Goal: Task Accomplishment & Management: Manage account settings

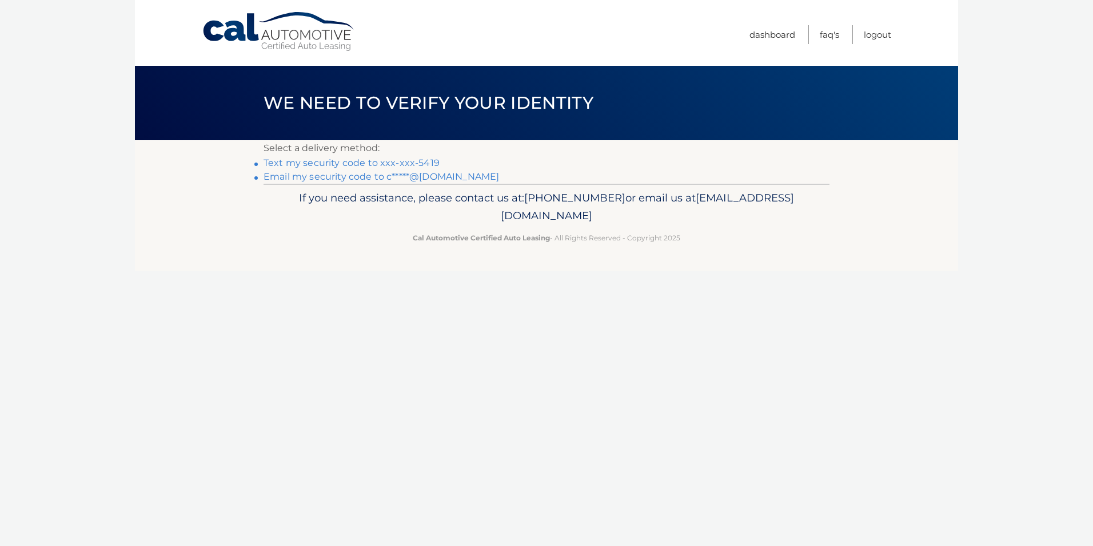
click at [307, 165] on link "Text my security code to xxx-xxx-5419" at bounding box center [352, 162] width 176 height 11
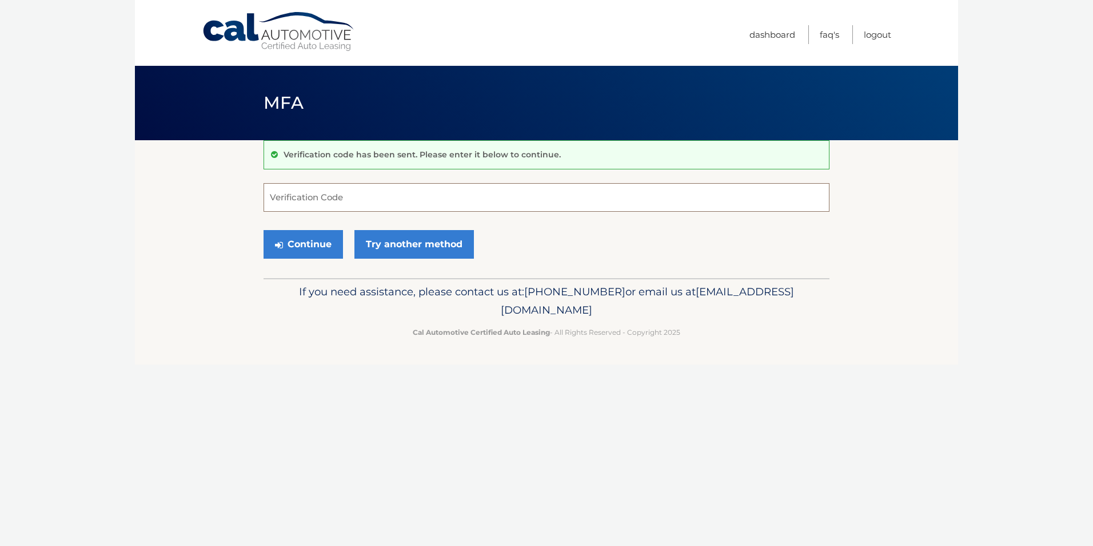
click at [316, 192] on input "Verification Code" at bounding box center [547, 197] width 566 height 29
type input "575684"
click at [313, 248] on button "Continue" at bounding box center [303, 244] width 79 height 29
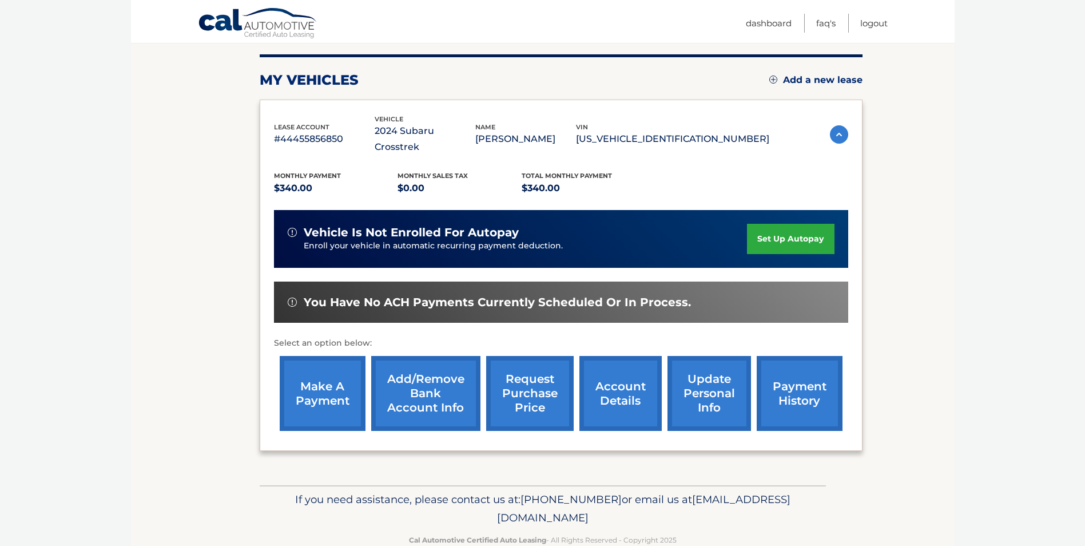
scroll to position [148, 0]
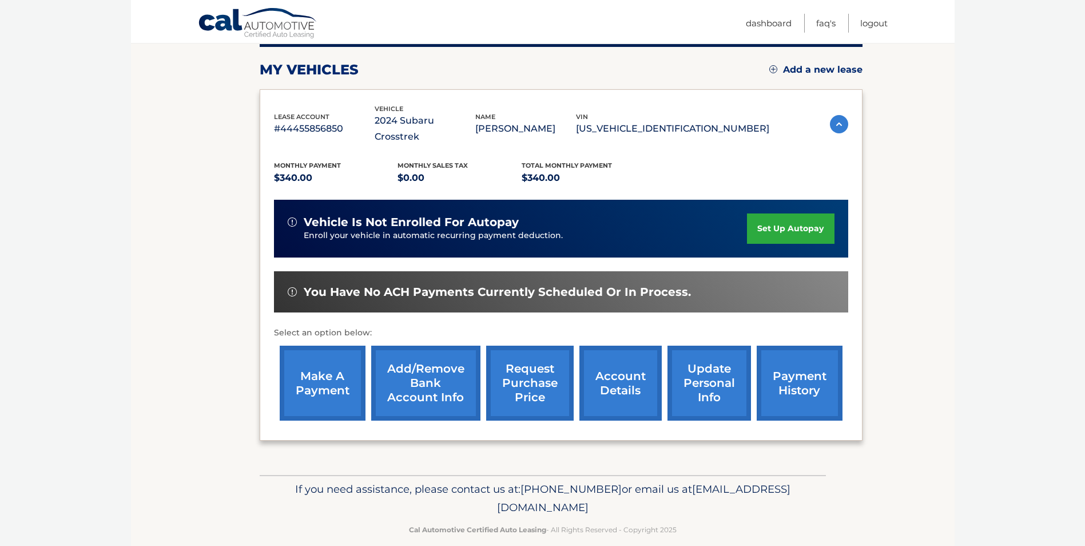
click at [323, 374] on link "make a payment" at bounding box center [323, 382] width 86 height 75
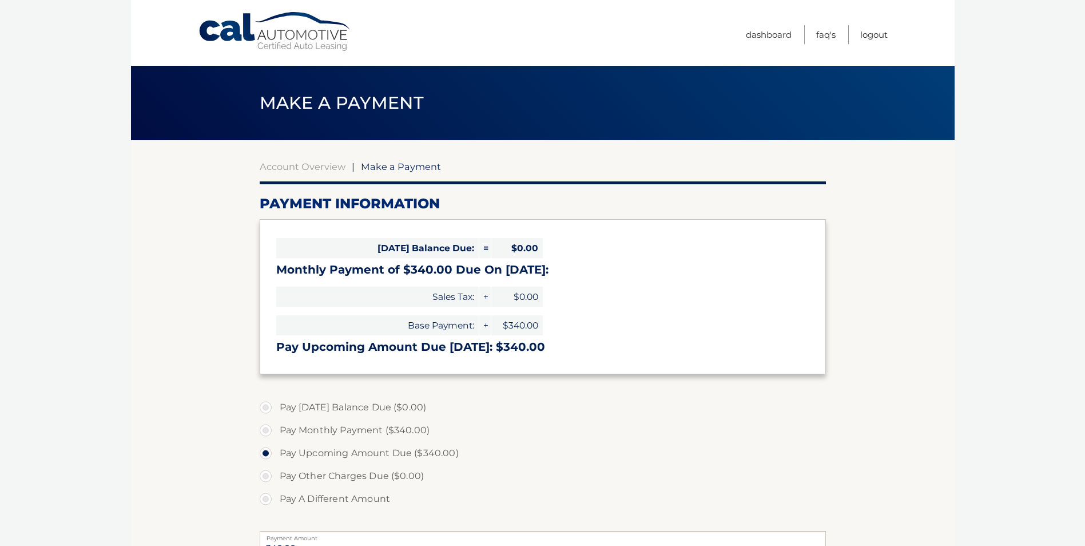
select select "ZTUzYjE1MTQtZjE5ZC00MjA2LWI4ZDQtYTdlZDljZGNhMDZl"
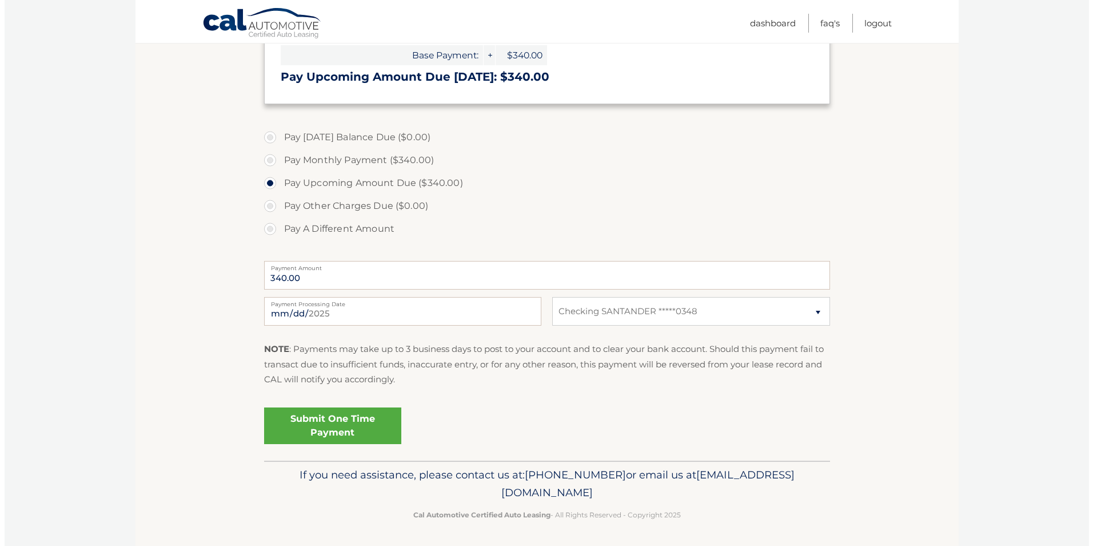
scroll to position [272, 0]
click at [330, 422] on link "Submit One Time Payment" at bounding box center [328, 423] width 137 height 37
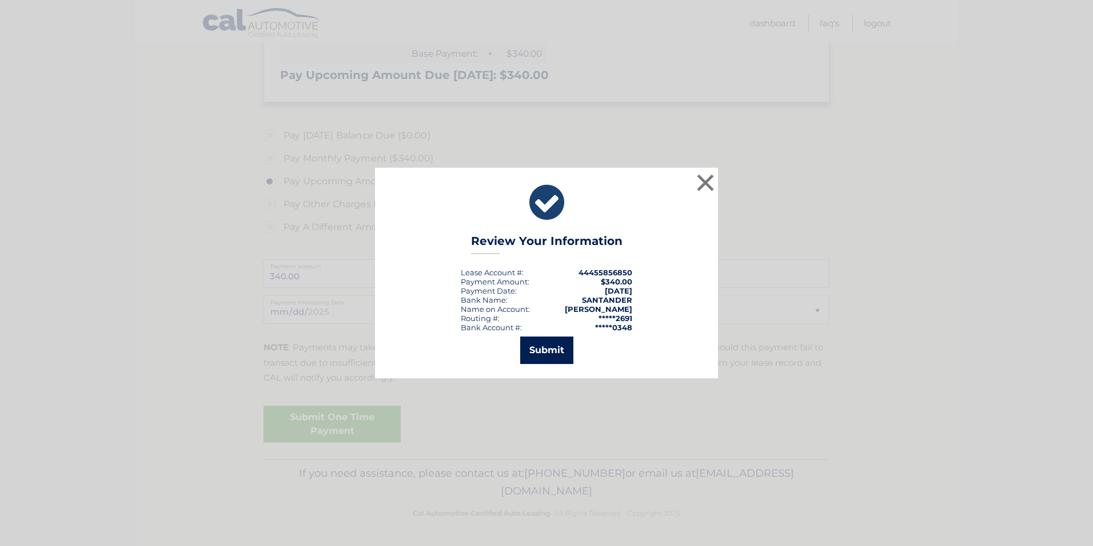
click at [542, 348] on button "Submit" at bounding box center [546, 349] width 53 height 27
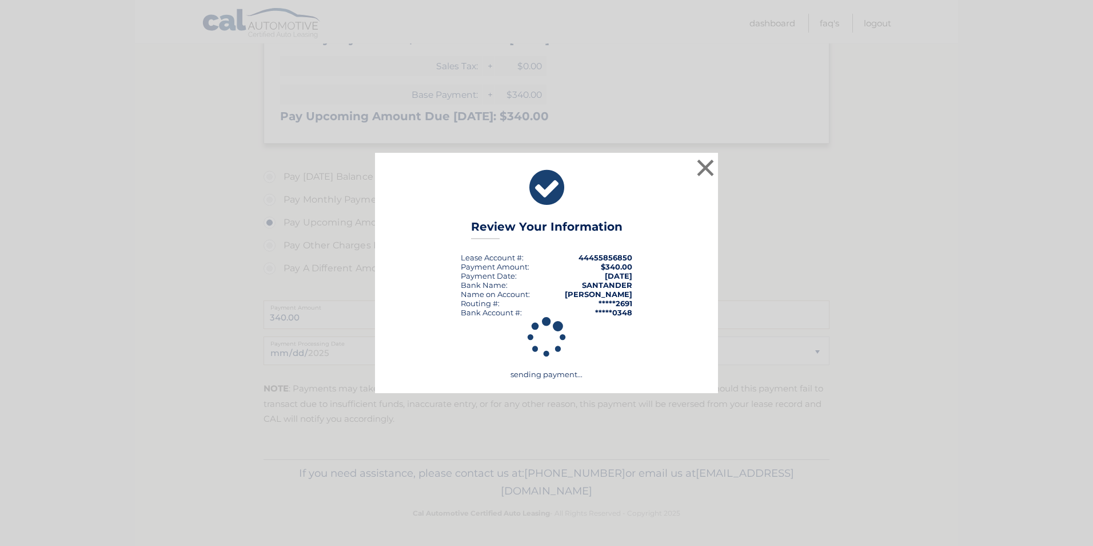
scroll to position [230, 0]
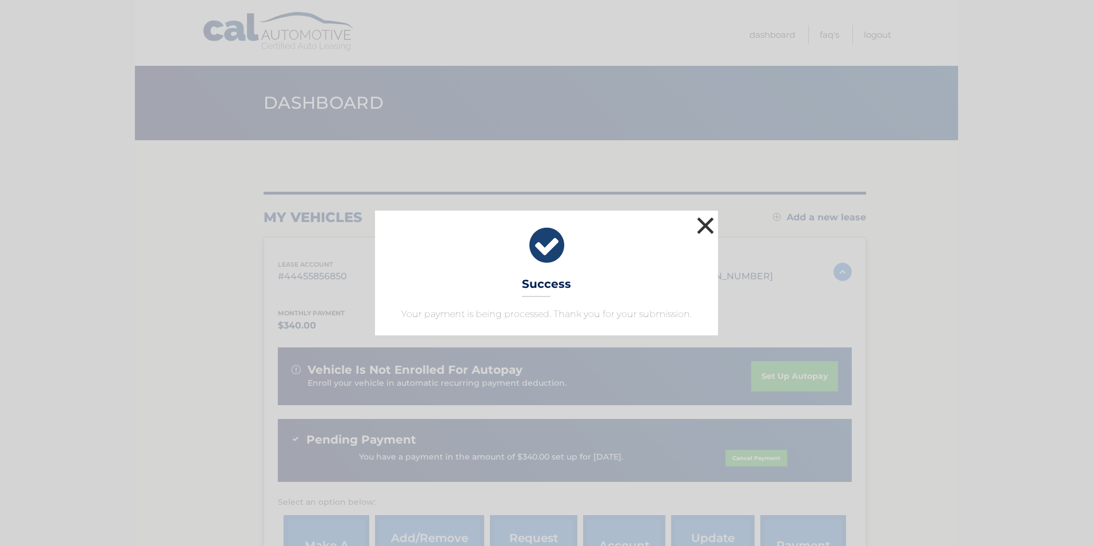
click at [705, 225] on button "×" at bounding box center [705, 225] width 23 height 23
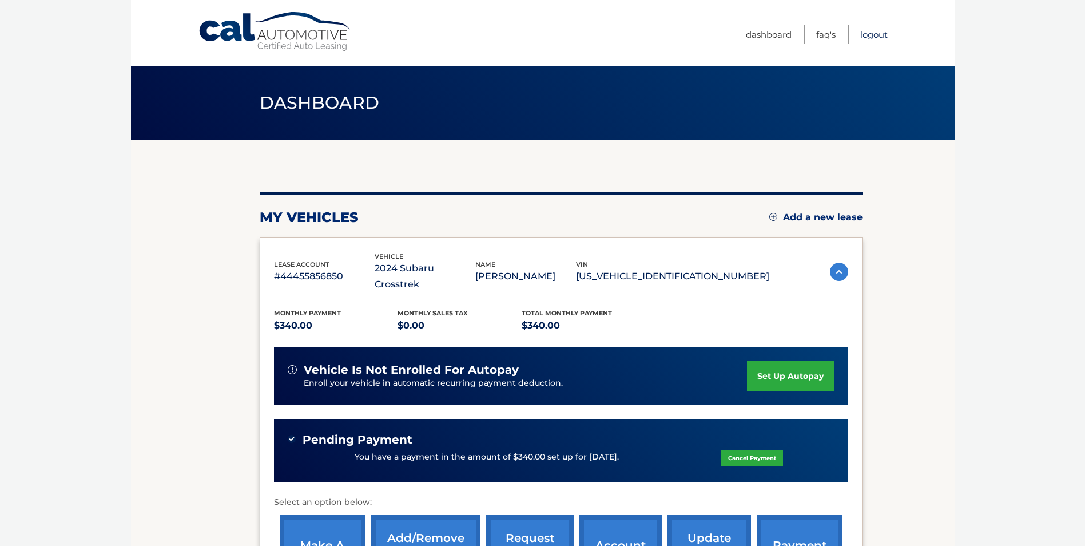
click at [871, 38] on link "Logout" at bounding box center [873, 34] width 27 height 19
